Goal: Transaction & Acquisition: Purchase product/service

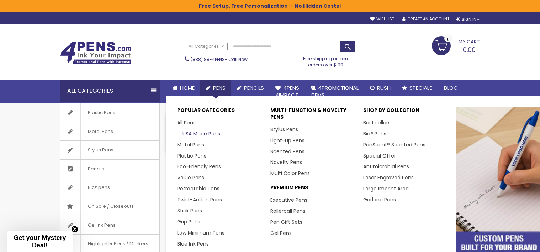
click at [199, 133] on link "USA Made Pens" at bounding box center [198, 133] width 43 height 7
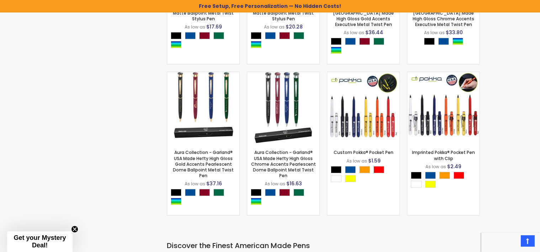
scroll to position [902, 0]
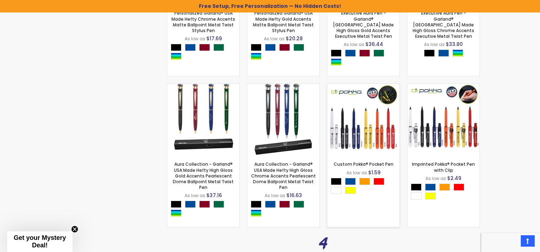
click at [302, 115] on img at bounding box center [283, 120] width 72 height 72
